Goal: Register for event/course

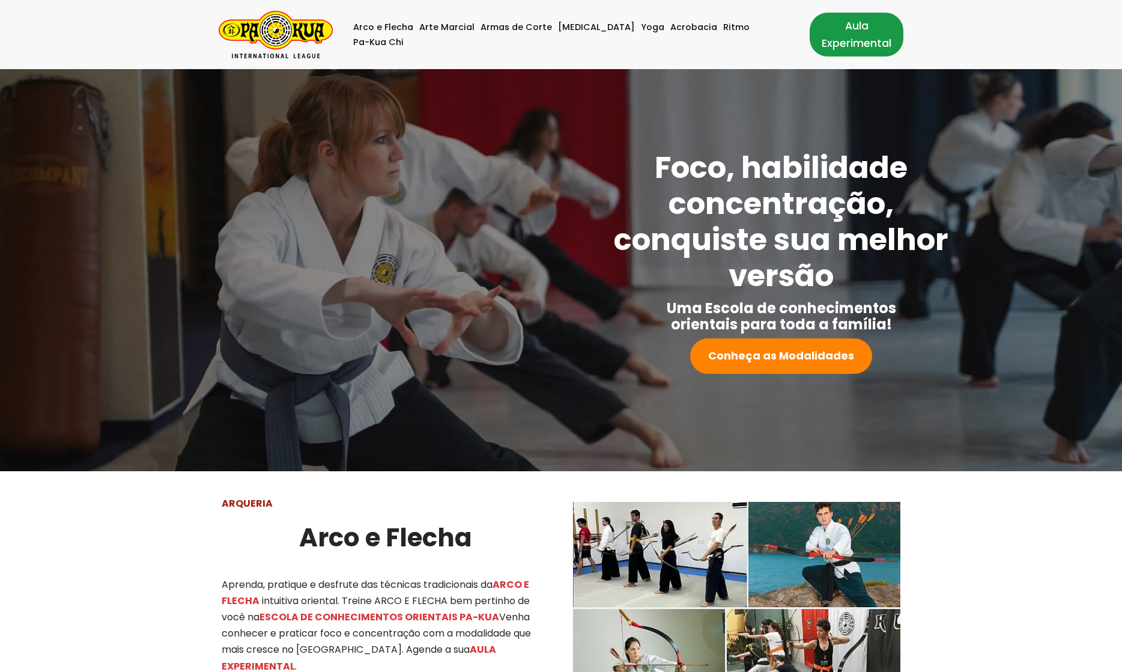
click at [867, 47] on link "Aula Experimental" at bounding box center [857, 34] width 94 height 43
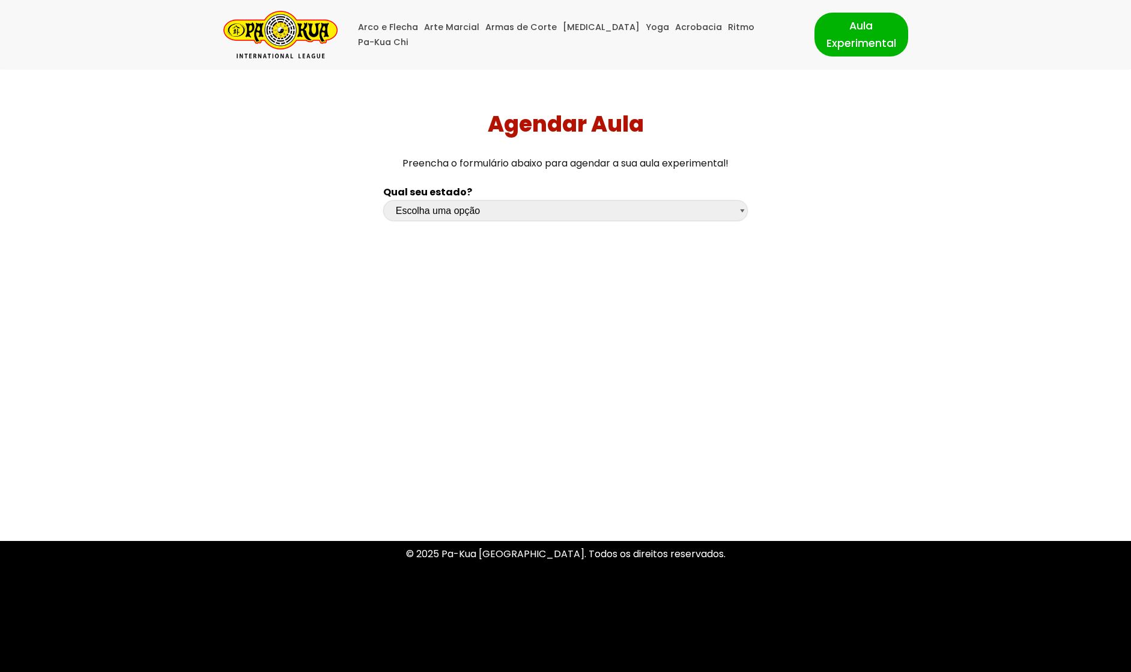
click at [552, 202] on select "Escolha uma opção [GEOGRAPHIC_DATA] [GEOGRAPHIC_DATA] [GEOGRAPHIC_DATA] [GEOGRA…" at bounding box center [565, 210] width 365 height 21
select select "sp"
click at [383, 200] on select "Escolha uma opção [GEOGRAPHIC_DATA] [GEOGRAPHIC_DATA] [GEOGRAPHIC_DATA] [GEOGRA…" at bounding box center [565, 210] width 365 height 21
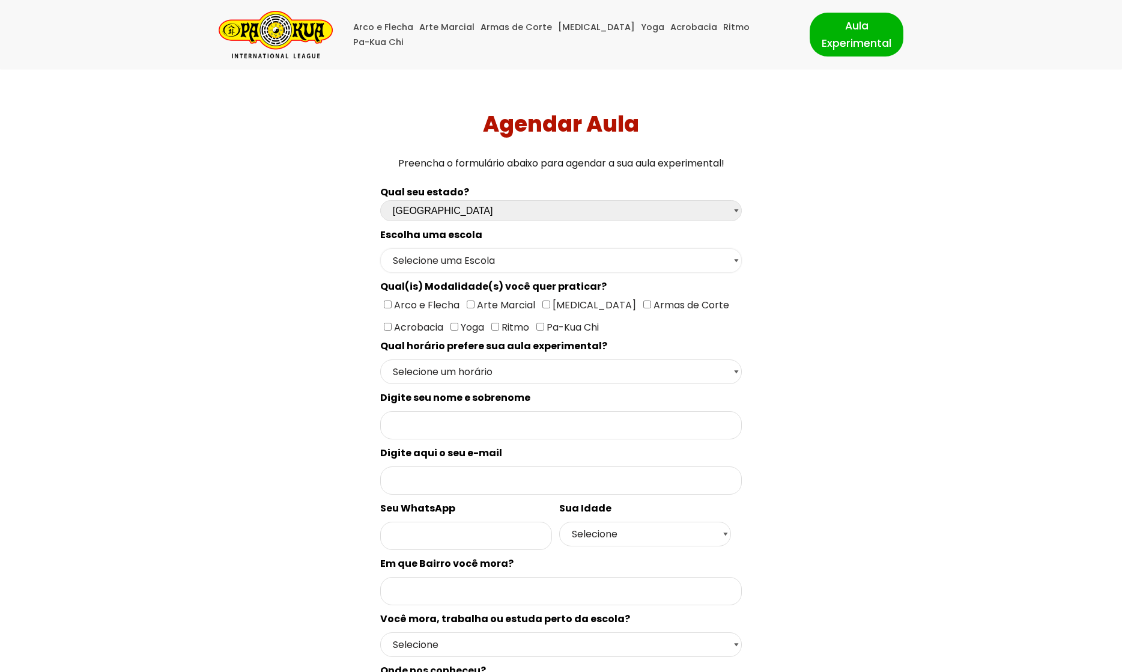
click at [462, 263] on select "Selecione uma Escola [GEOGRAPHIC_DATA] - Escola [GEOGRAPHIC_DATA] - [GEOGRAPHIC…" at bounding box center [561, 260] width 362 height 25
select select "São Paulo - Escola [PERSON_NAME]"
click at [380, 248] on select "Selecione uma Escola [GEOGRAPHIC_DATA] - Escola [GEOGRAPHIC_DATA] - [GEOGRAPHIC…" at bounding box center [561, 260] width 362 height 25
